Goal: Find specific page/section: Find specific page/section

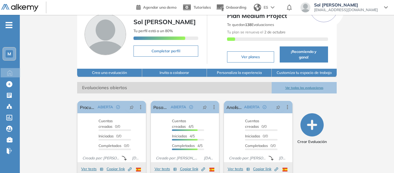
click at [309, 86] on button "Ver todas las evaluaciones" at bounding box center [303, 87] width 65 height 11
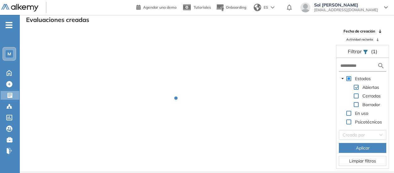
scroll to position [15, 0]
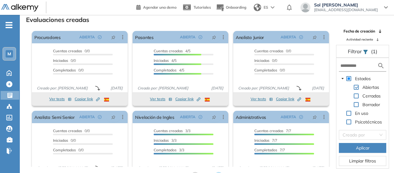
click at [367, 41] on span "Actividad reciente" at bounding box center [359, 39] width 27 height 5
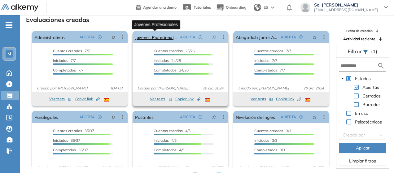
click at [166, 40] on link "Jovenes Profesionales" at bounding box center [156, 37] width 42 height 12
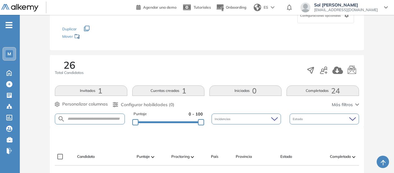
click at [113, 86] on button "Invitados 1" at bounding box center [91, 90] width 72 height 11
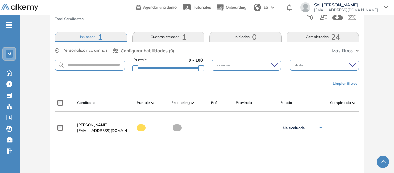
scroll to position [124, 0]
